Goal: Task Accomplishment & Management: Use online tool/utility

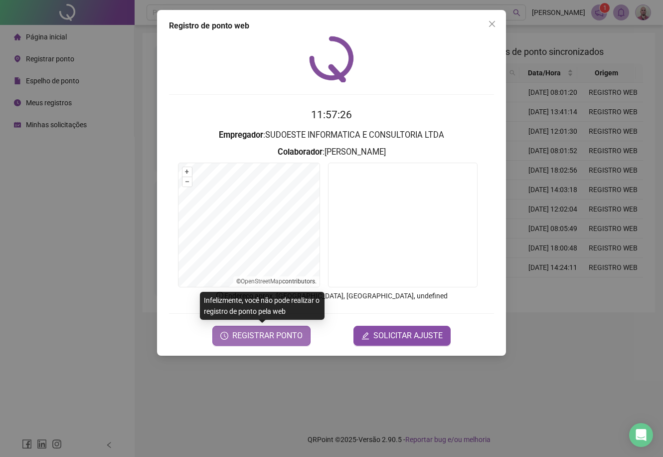
click at [276, 337] on span "REGISTRAR PONTO" at bounding box center [267, 336] width 70 height 12
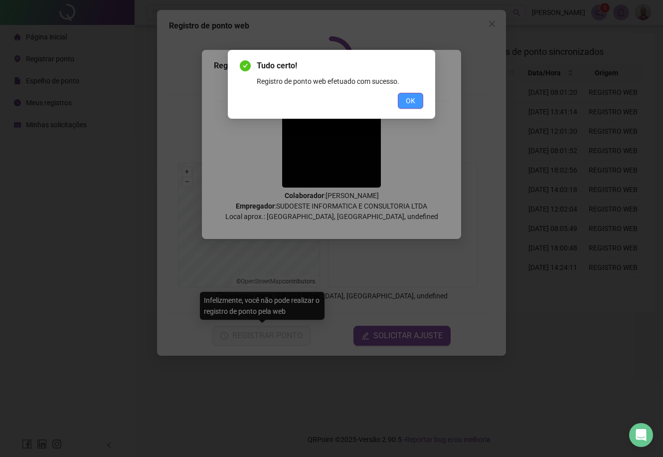
click at [408, 103] on span "OK" at bounding box center [410, 100] width 9 height 11
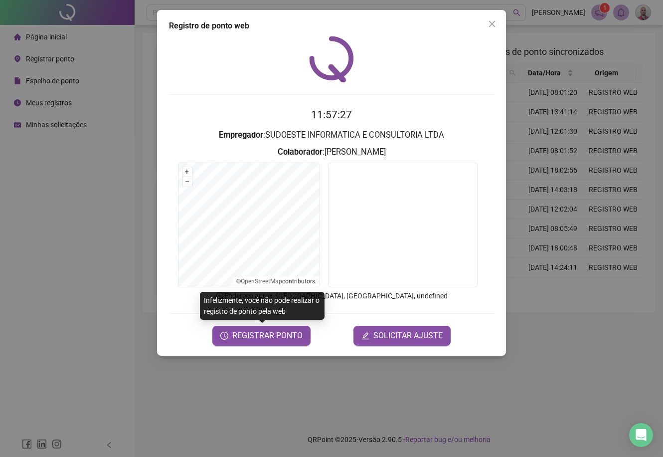
click at [64, 185] on div "Registro de ponto web 11:57:27 Empregador : SUDOESTE INFORMATICA E CONSULTORIA …" at bounding box center [331, 228] width 663 height 457
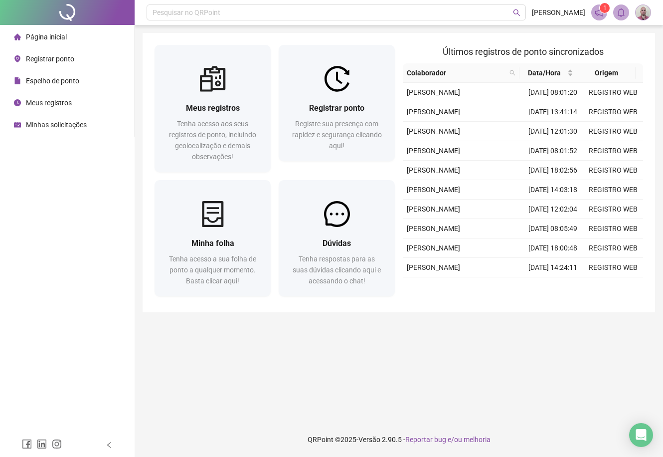
click at [56, 128] on span "Minhas solicitações" at bounding box center [56, 125] width 61 height 8
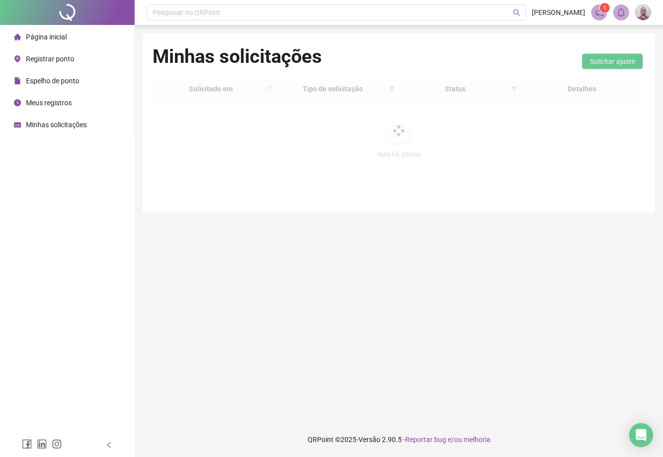
click at [59, 37] on span "Página inicial" at bounding box center [46, 37] width 41 height 8
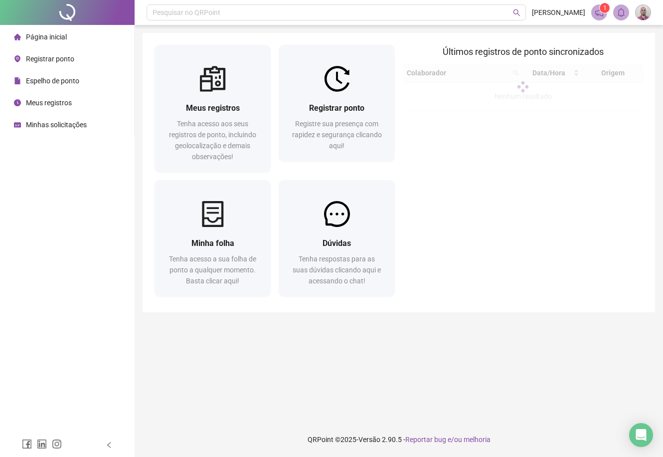
click at [53, 243] on div "Página inicial Registrar ponto Espelho de ponto Meus registros Minhas solicitaç…" at bounding box center [67, 216] width 135 height 433
